Goal: Transaction & Acquisition: Purchase product/service

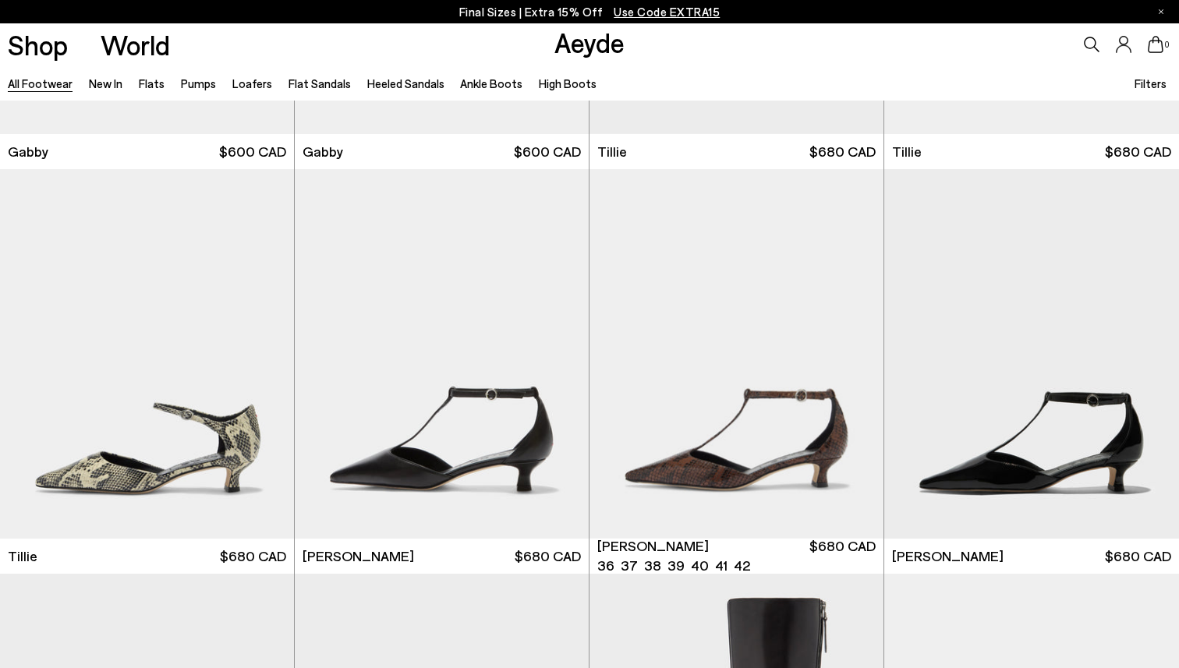
scroll to position [4385, 0]
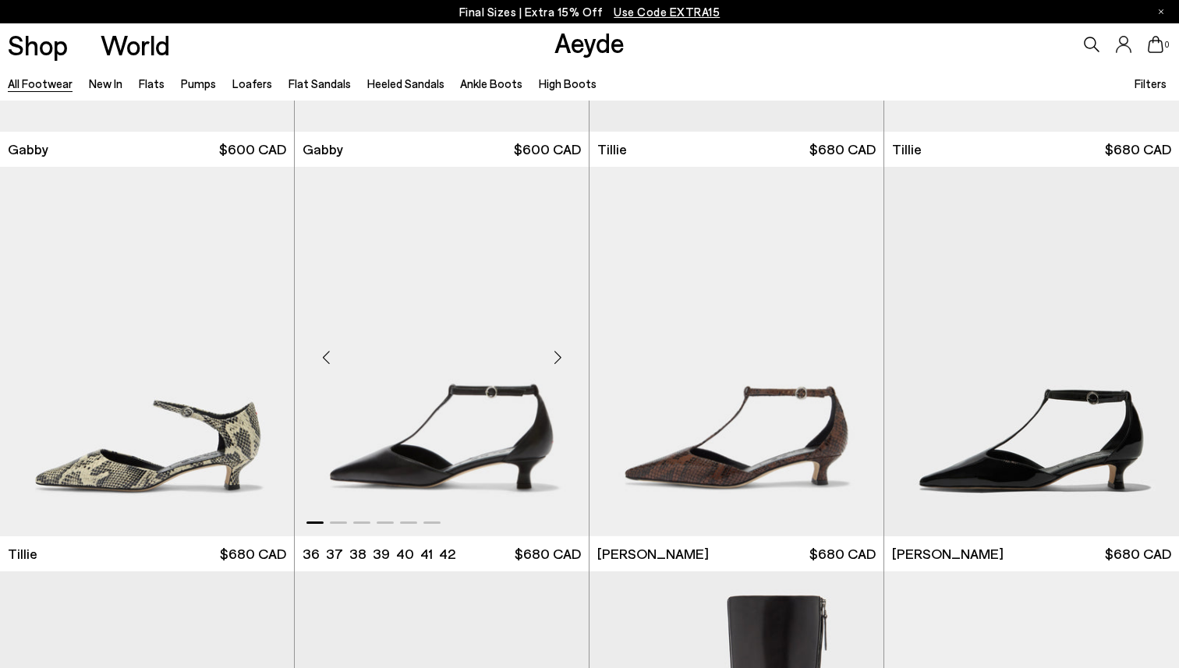
click at [448, 403] on img "1 / 6" at bounding box center [442, 352] width 294 height 370
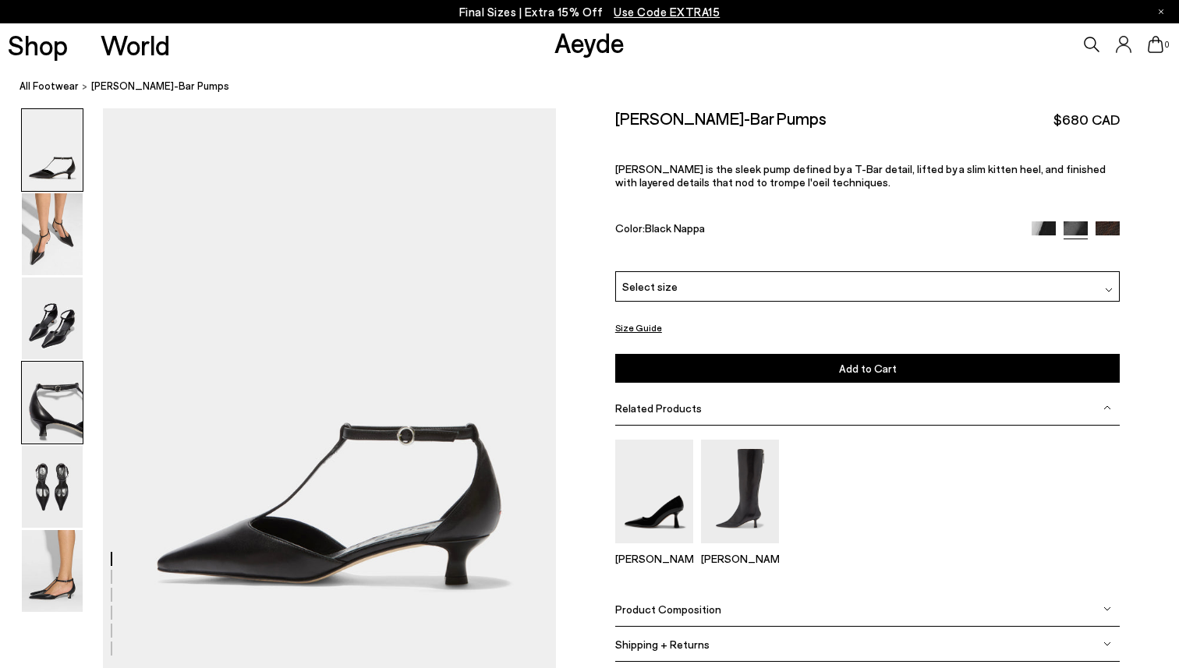
click at [58, 413] on img at bounding box center [52, 403] width 61 height 82
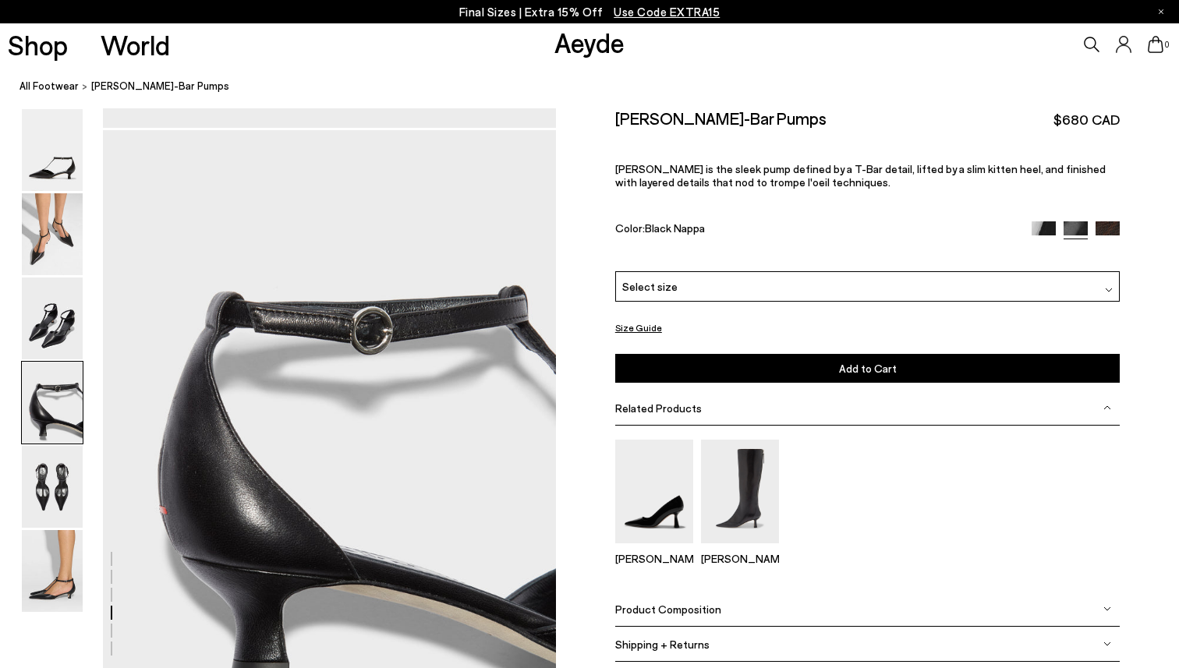
scroll to position [1777, 0]
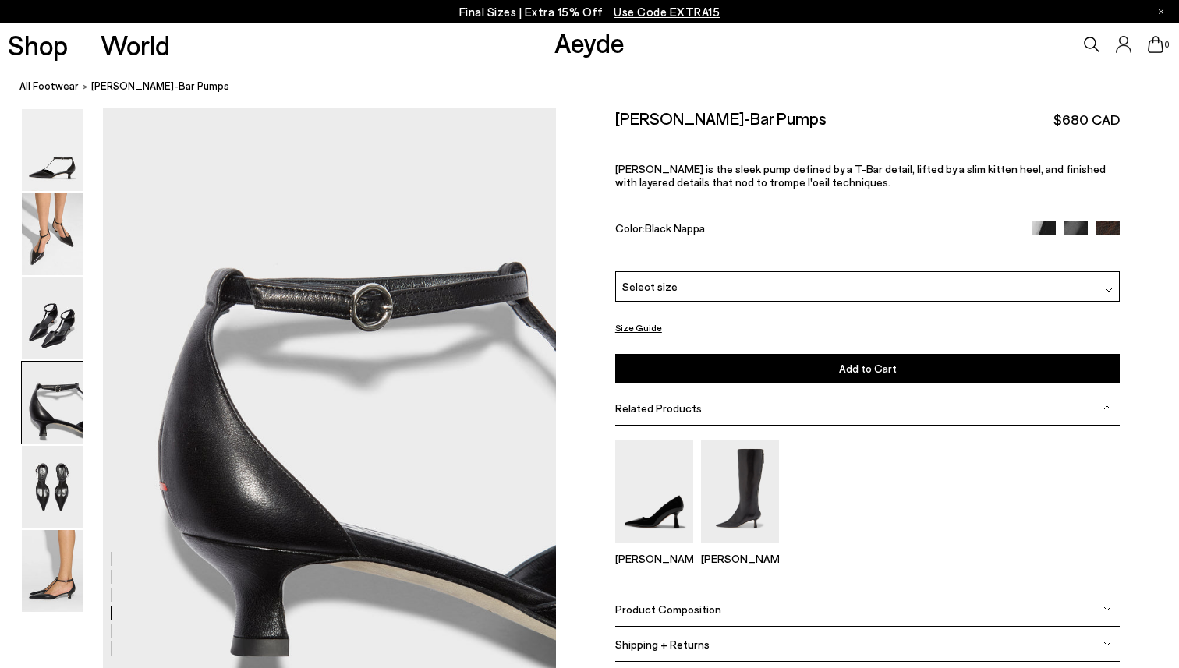
click at [299, 412] on div at bounding box center [278, 128] width 556 height 3593
